Goal: Information Seeking & Learning: Learn about a topic

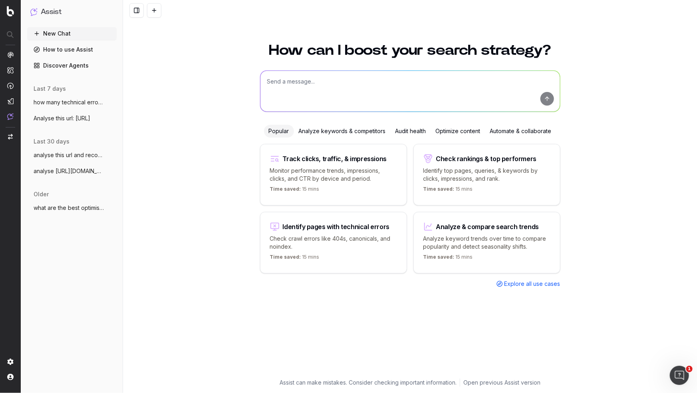
click at [346, 78] on textarea at bounding box center [410, 91] width 300 height 41
paste textarea "[URL][DOMAIN_NAME]"
type textarea "analyse this url https://www.medibank.com.au/contact-us/ and identify all techn…"
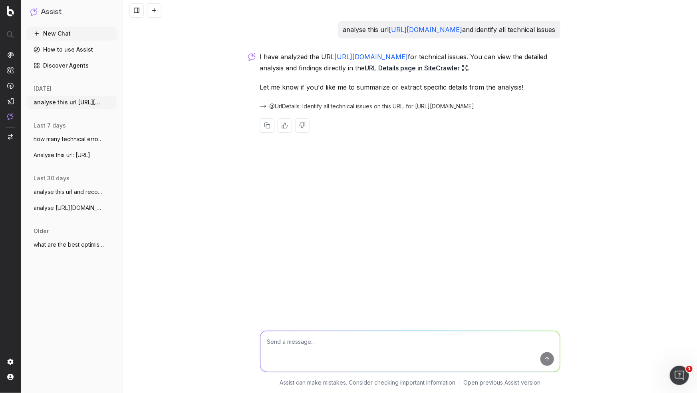
click at [468, 71] on link "URL Details page in SiteCrawler" at bounding box center [416, 67] width 103 height 11
click at [318, 105] on span "@UrlDetails: Identify all technical issues on this URL. for https://www.mediban…" at bounding box center [372, 106] width 205 height 8
click at [88, 139] on span "how many technical errors are there acro" at bounding box center [69, 139] width 70 height 8
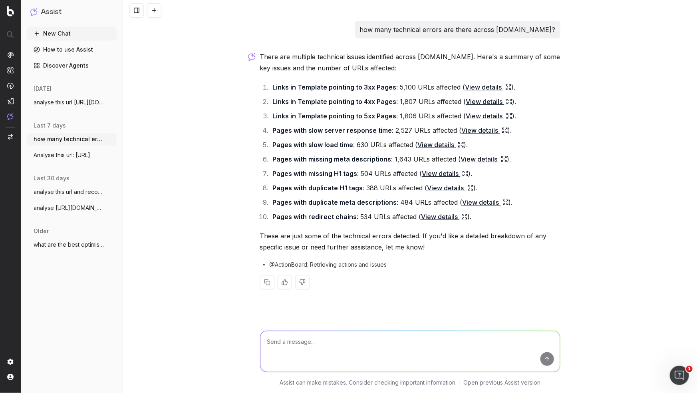
click at [487, 87] on link "View details" at bounding box center [488, 86] width 46 height 11
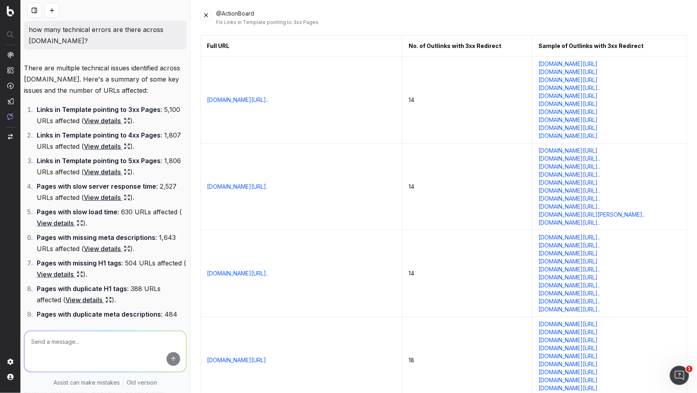
scroll to position [4, 0]
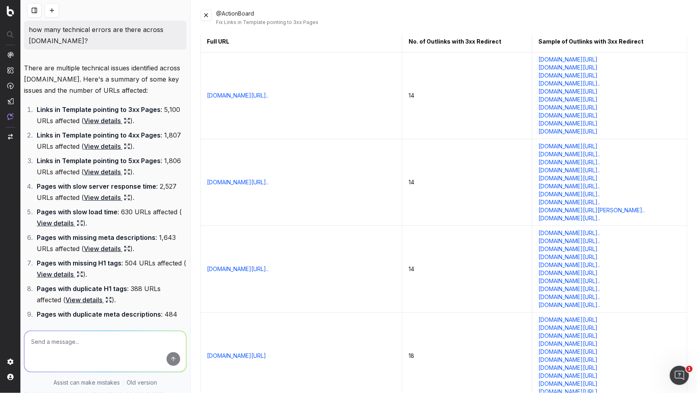
click at [549, 61] on link "careers.medibank.com.au/" at bounding box center [568, 60] width 59 height 8
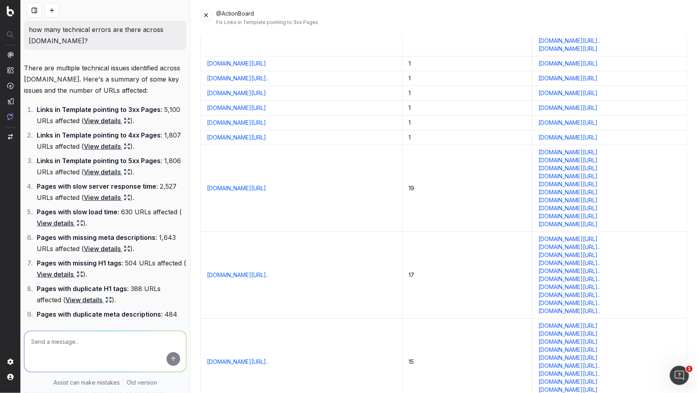
scroll to position [2917, 0]
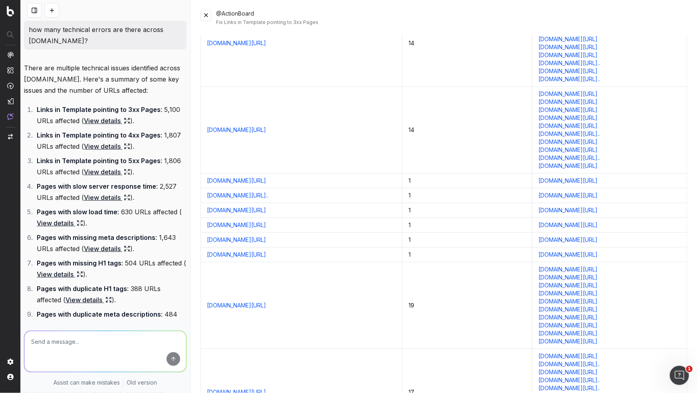
click at [266, 131] on link "jobs.medibank.com.au/go/Medibank/3599710/" at bounding box center [236, 130] width 59 height 8
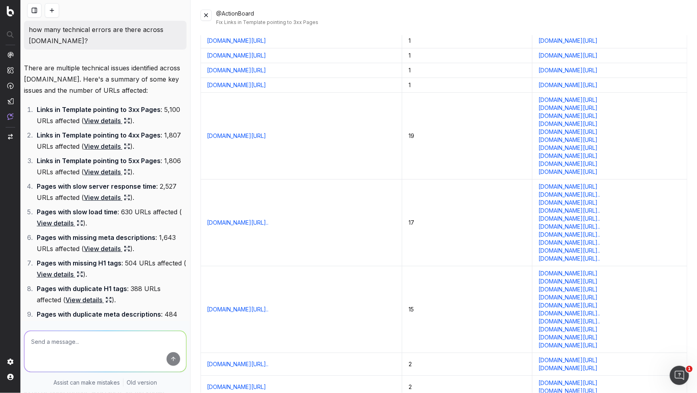
scroll to position [3227, 0]
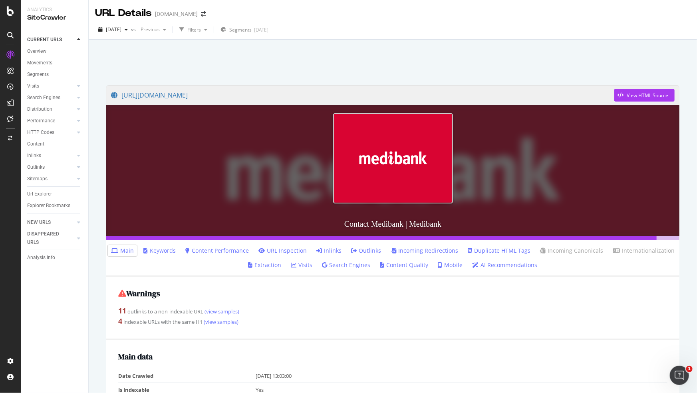
scroll to position [4, 0]
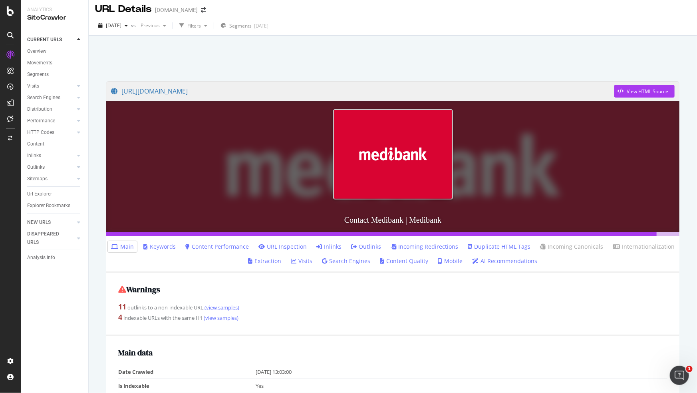
click at [231, 308] on link "(view samples)" at bounding box center [221, 307] width 36 height 7
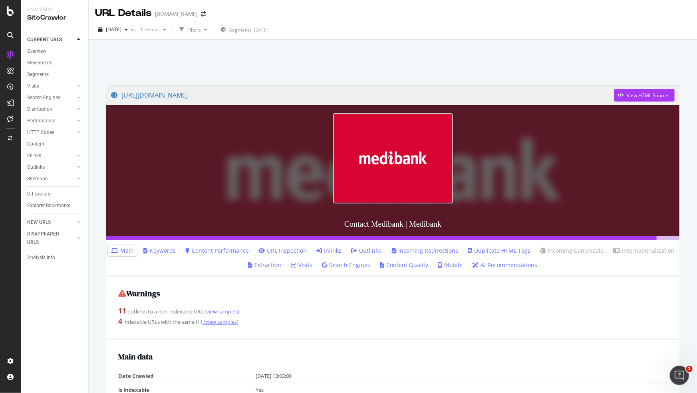
click at [229, 323] on link "(view samples)" at bounding box center [220, 321] width 36 height 7
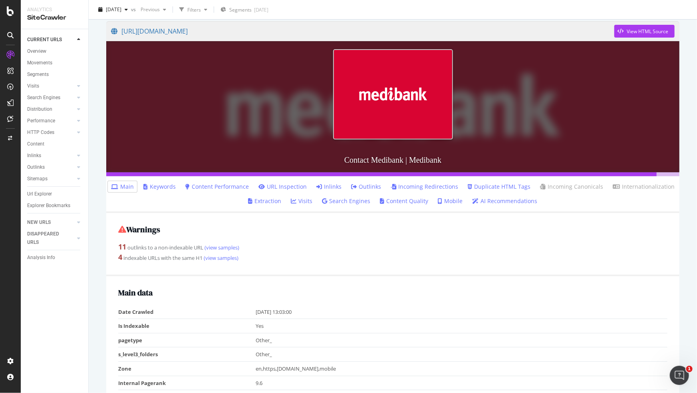
scroll to position [60, 0]
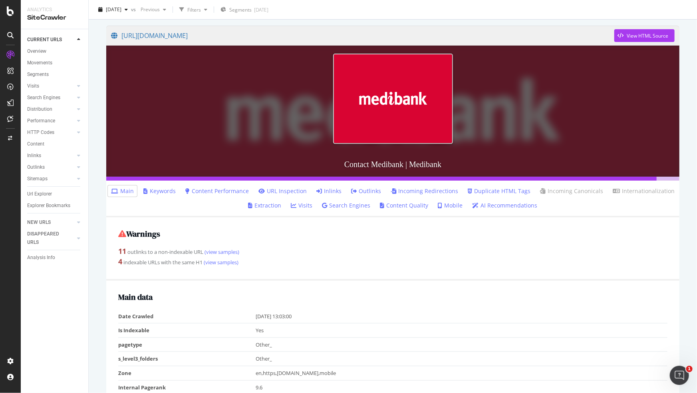
click at [226, 188] on link "Content Performance" at bounding box center [216, 191] width 63 height 8
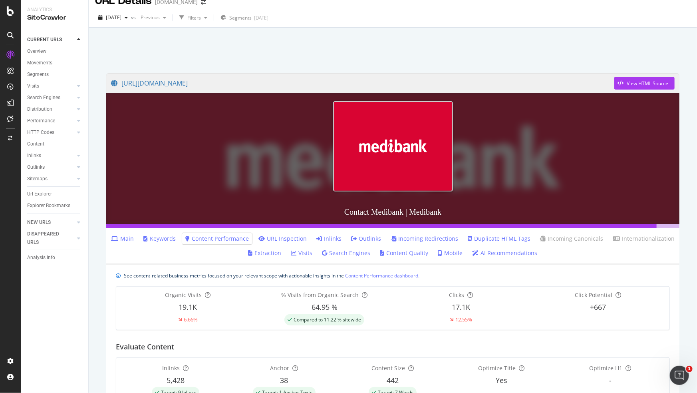
scroll to position [83, 0]
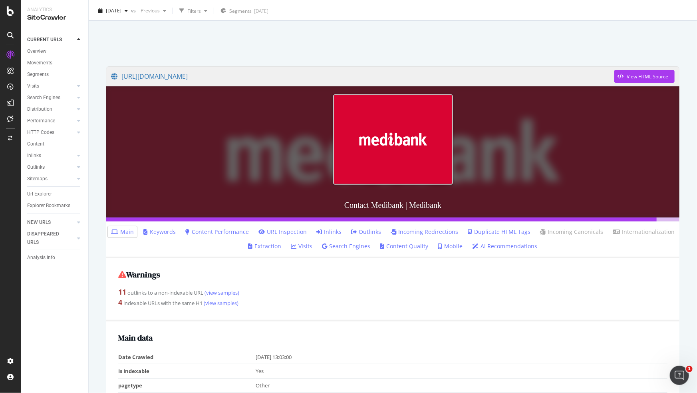
scroll to position [64, 0]
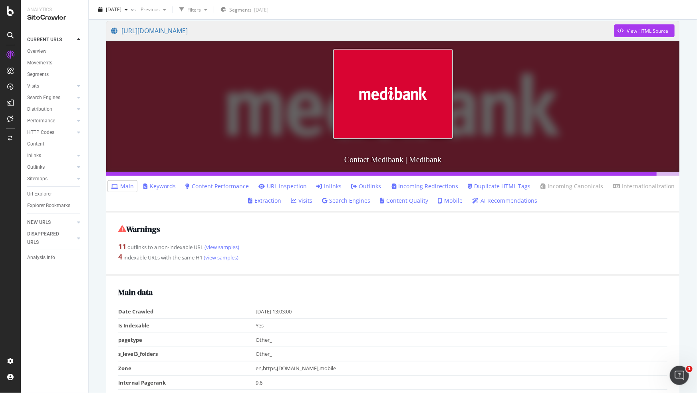
click at [291, 188] on link "URL Inspection" at bounding box center [282, 186] width 48 height 8
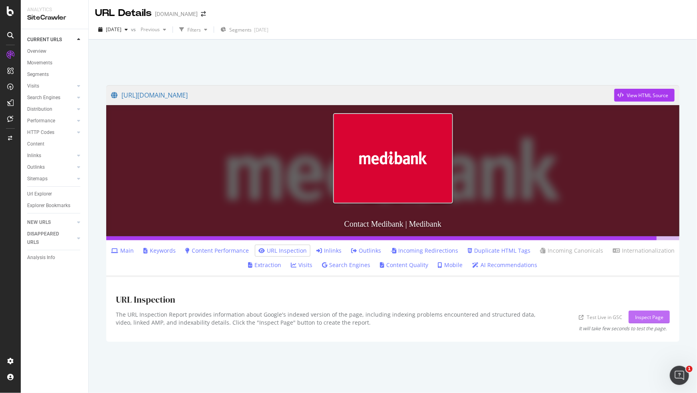
click at [651, 317] on div "Inspect Page" at bounding box center [649, 316] width 28 height 7
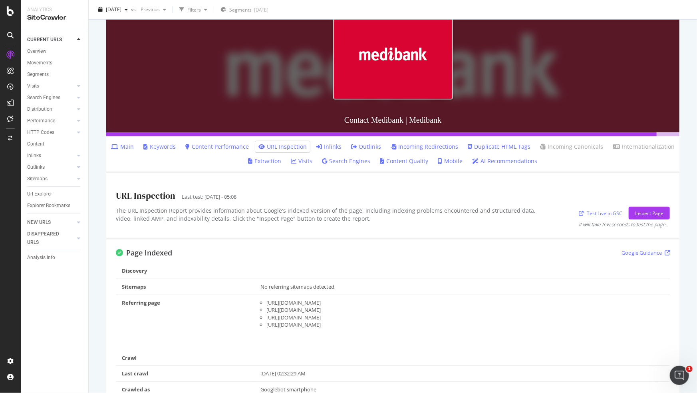
scroll to position [26, 0]
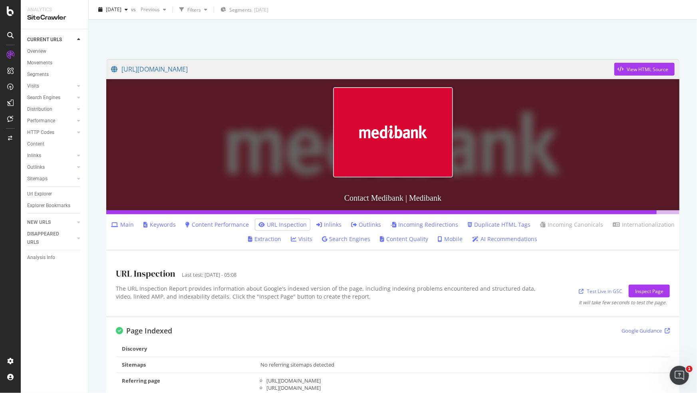
click at [493, 237] on link "AI Recommendations" at bounding box center [504, 239] width 65 height 8
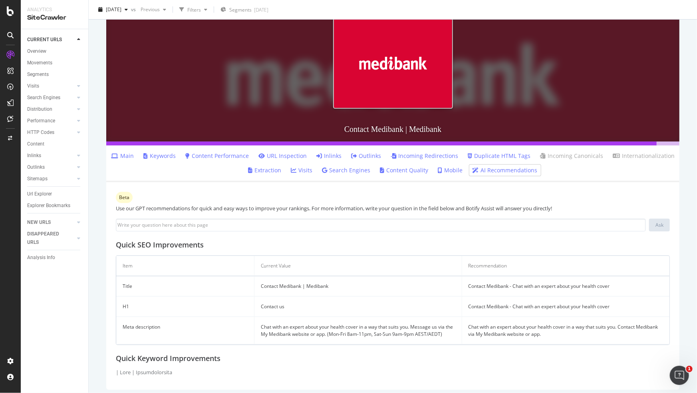
scroll to position [99, 0]
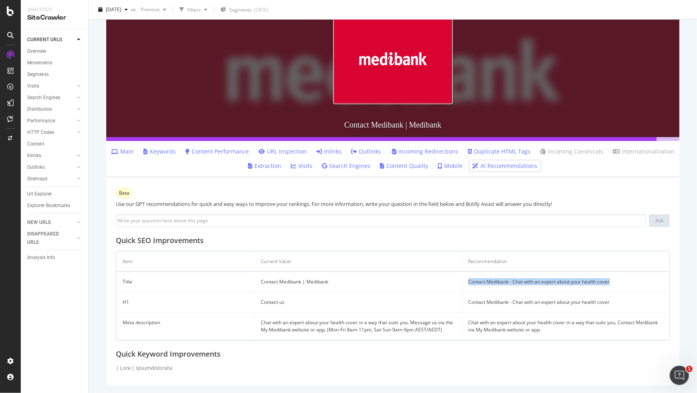
drag, startPoint x: 465, startPoint y: 281, endPoint x: 614, endPoint y: 280, distance: 149.0
click at [614, 280] on td "Contact Medibank - Chat with an expert about your health cover" at bounding box center [565, 282] width 207 height 20
